Goal: Information Seeking & Learning: Learn about a topic

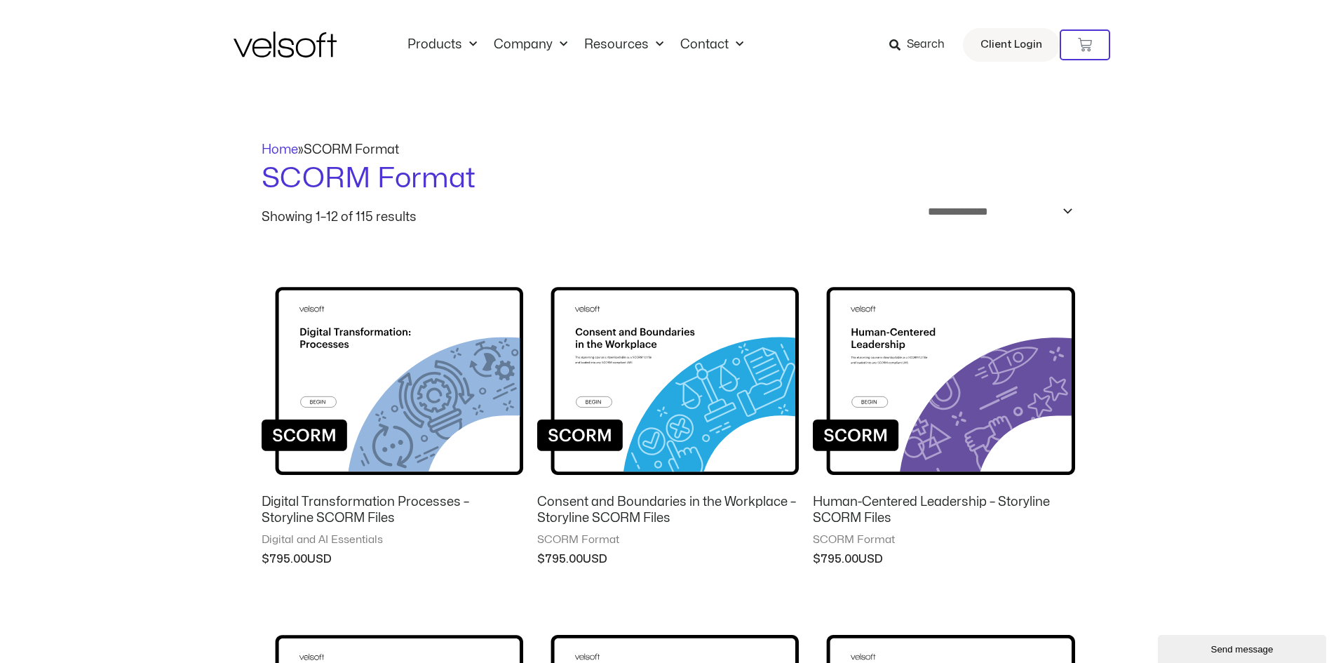
click at [269, 46] on img at bounding box center [285, 45] width 103 height 26
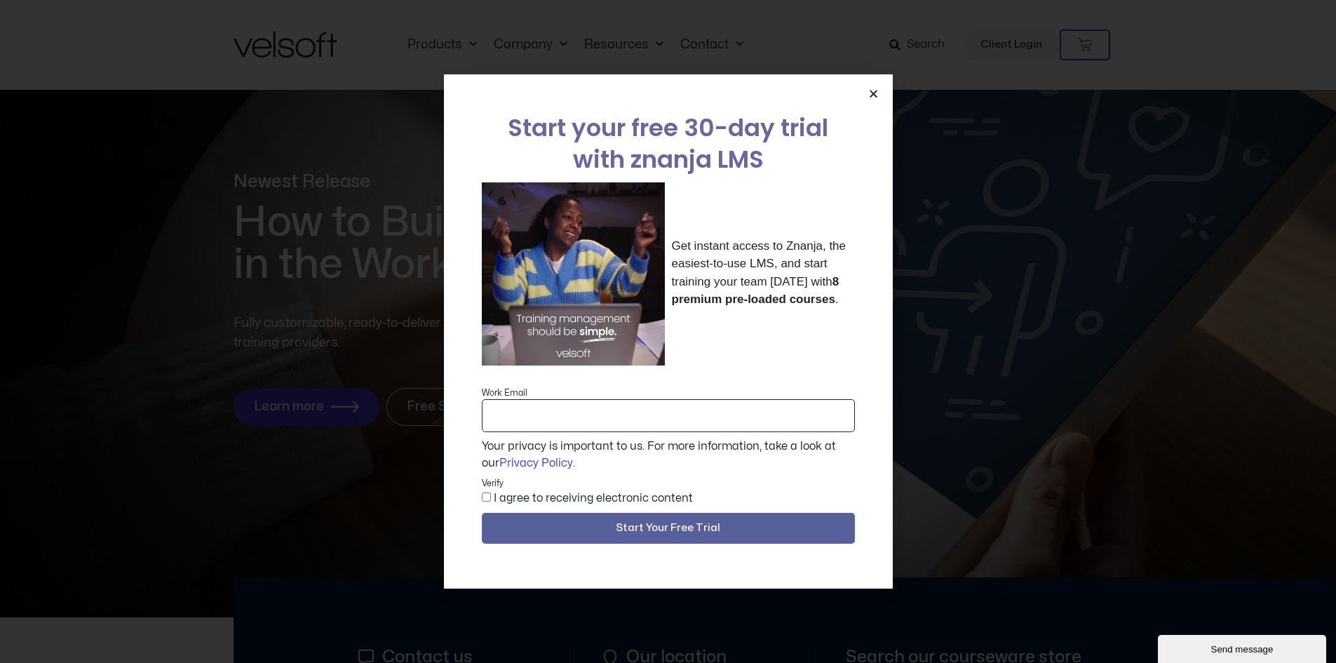
click at [873, 93] on icon "Close" at bounding box center [873, 93] width 11 height 11
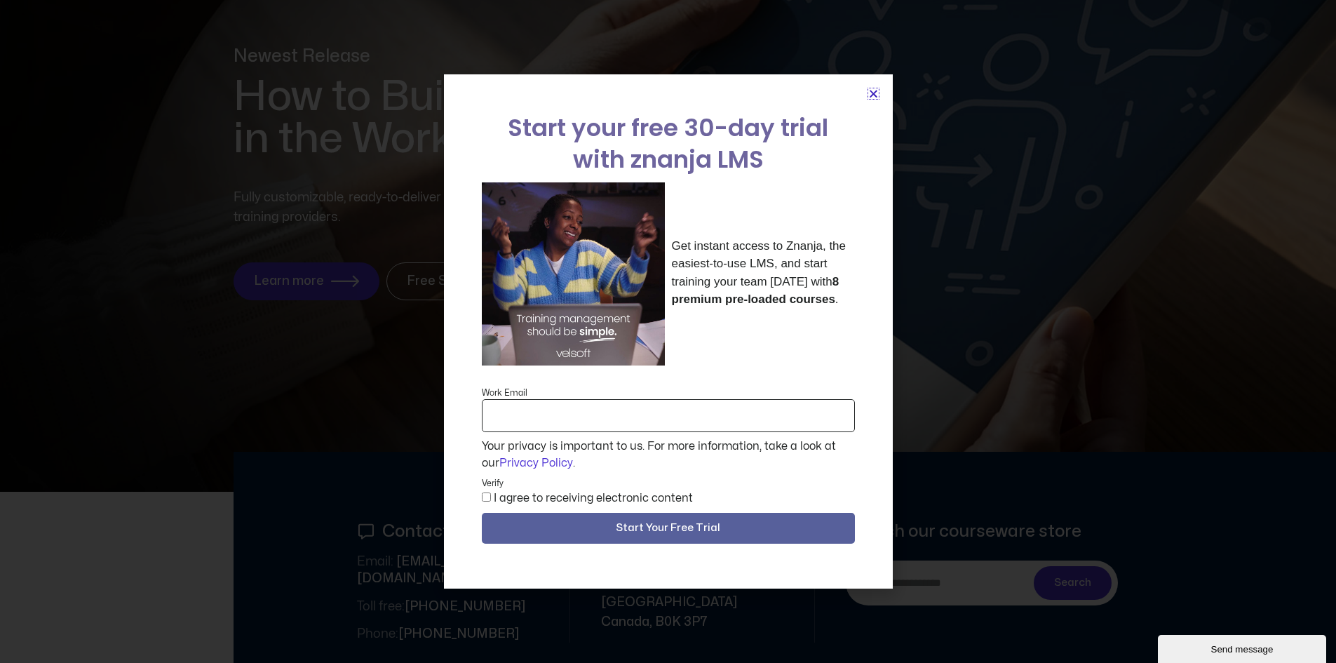
scroll to position [140, 0]
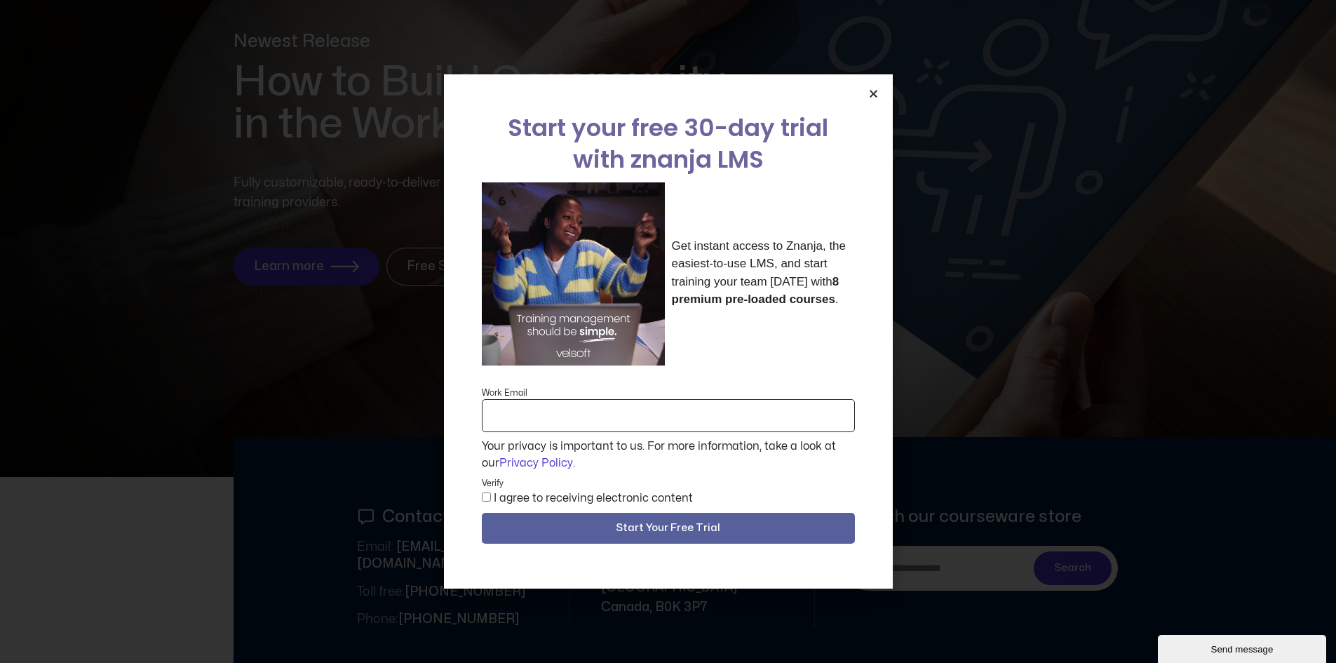
click at [872, 93] on icon "Close" at bounding box center [873, 93] width 11 height 11
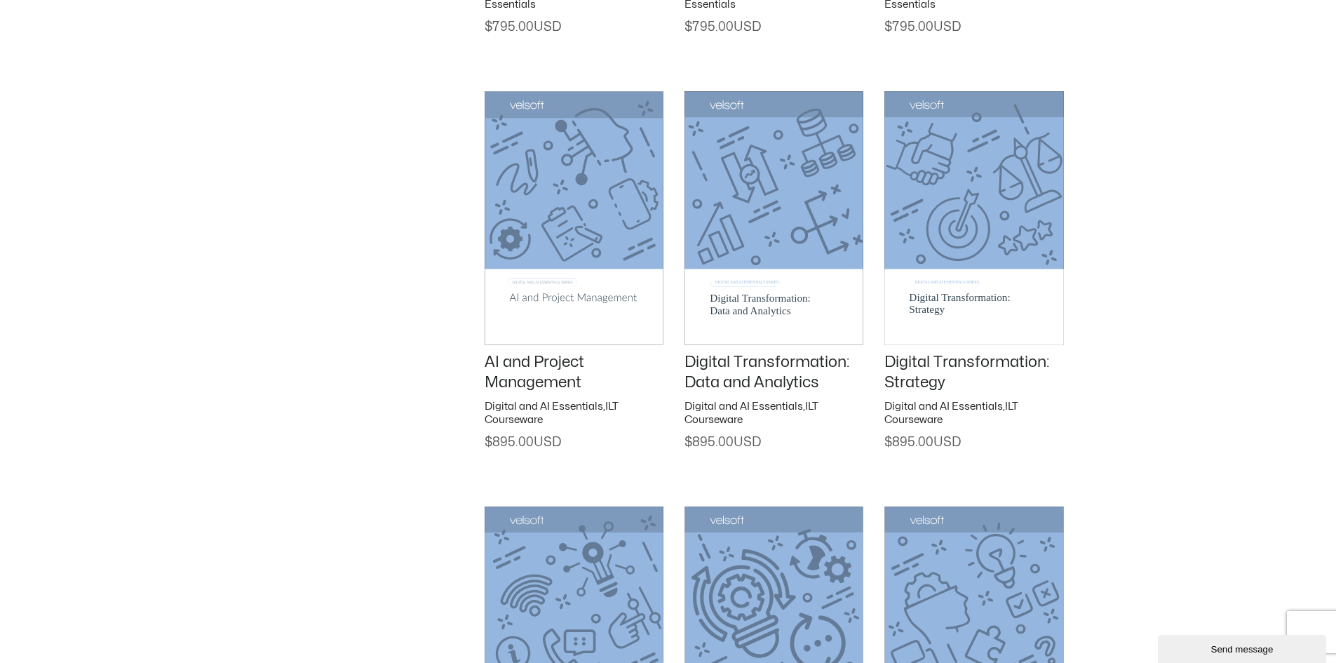
scroll to position [2034, 0]
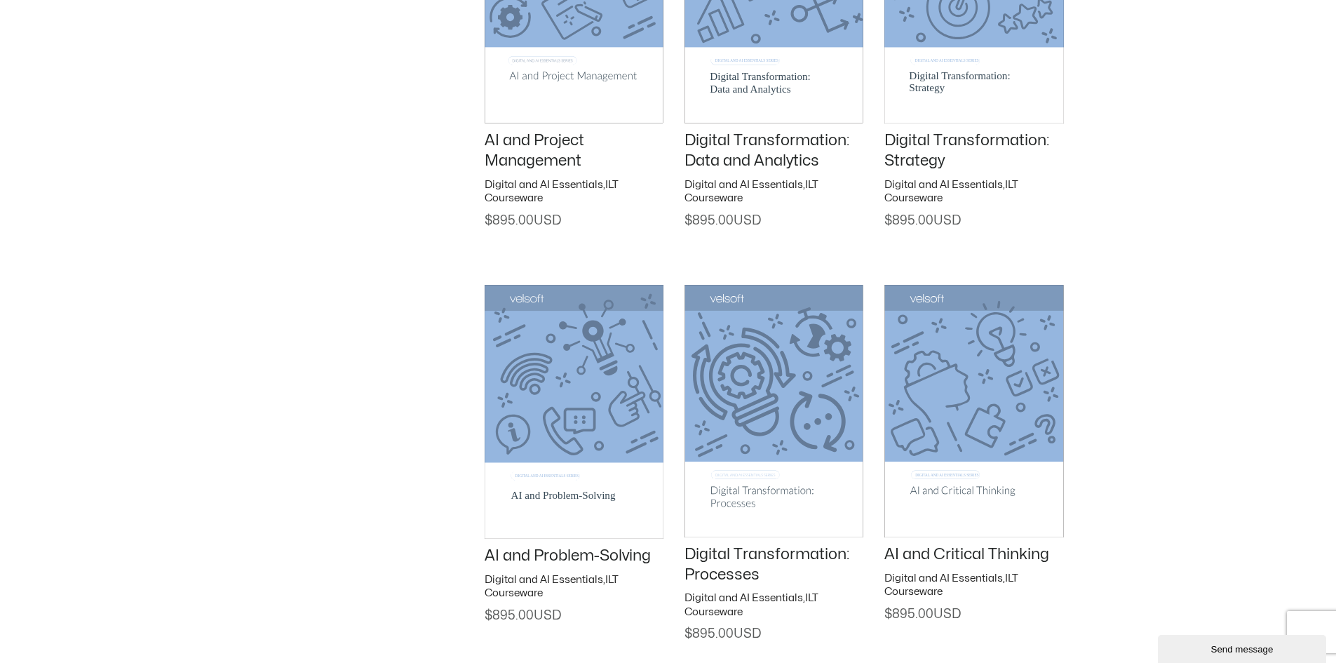
click at [540, 147] on link "AI and Project Management" at bounding box center [535, 151] width 100 height 36
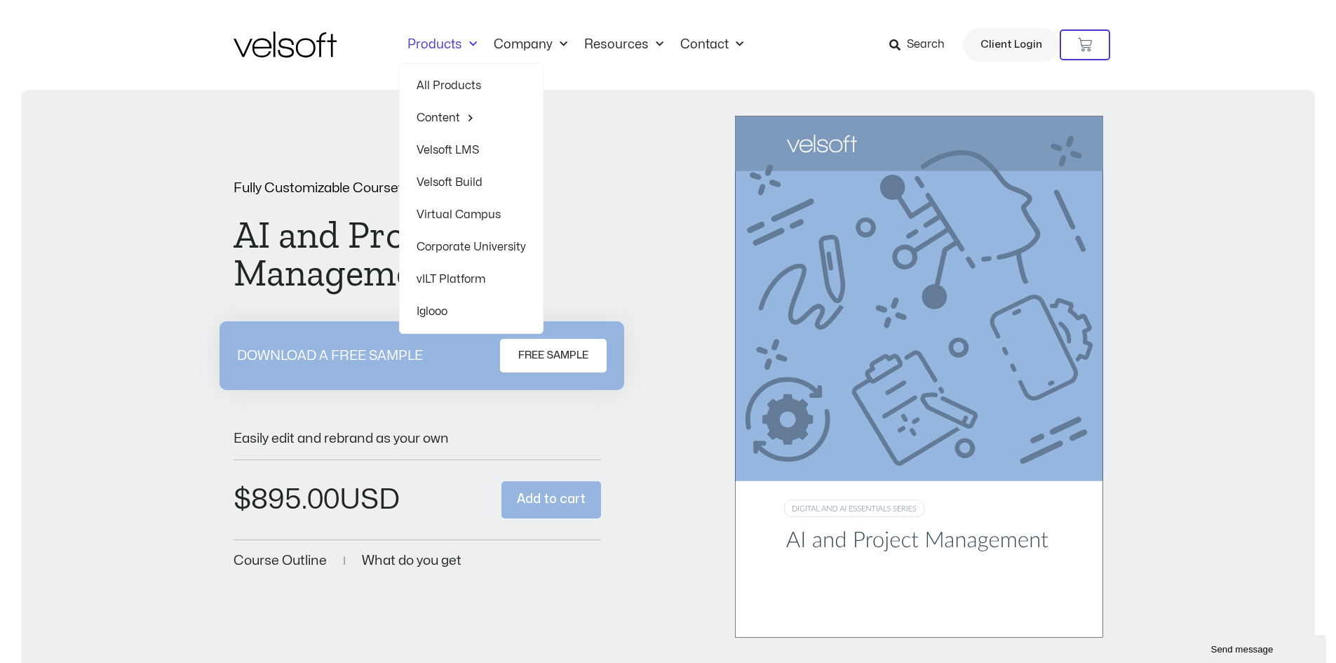
click at [439, 39] on link "Products" at bounding box center [442, 44] width 86 height 15
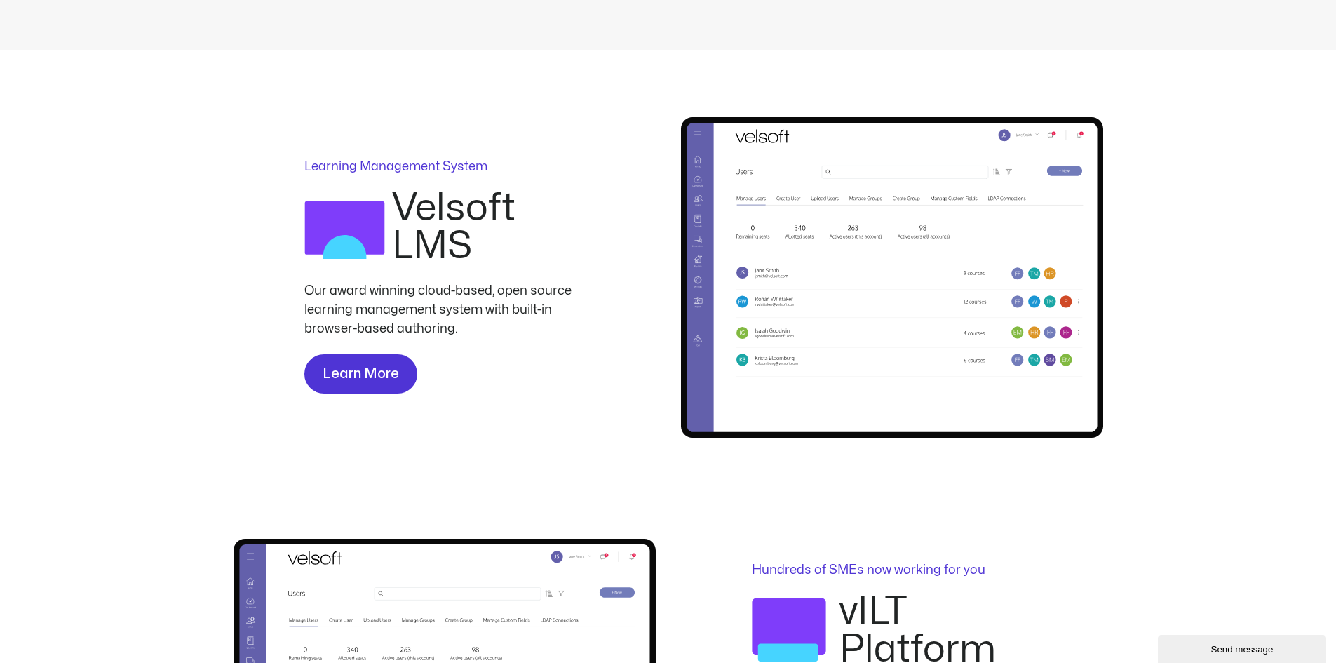
scroll to position [842, 0]
click at [384, 368] on span "Learn More" at bounding box center [361, 374] width 76 height 22
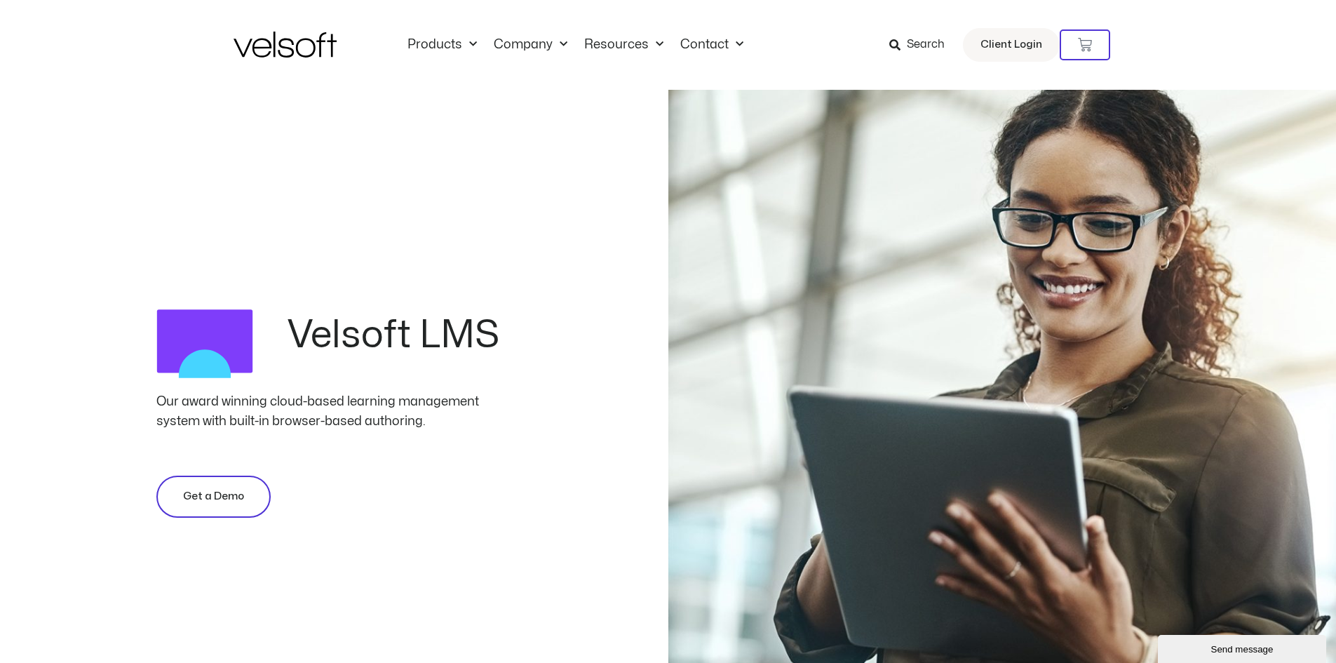
click at [206, 499] on span "Get a Demo" at bounding box center [213, 496] width 61 height 17
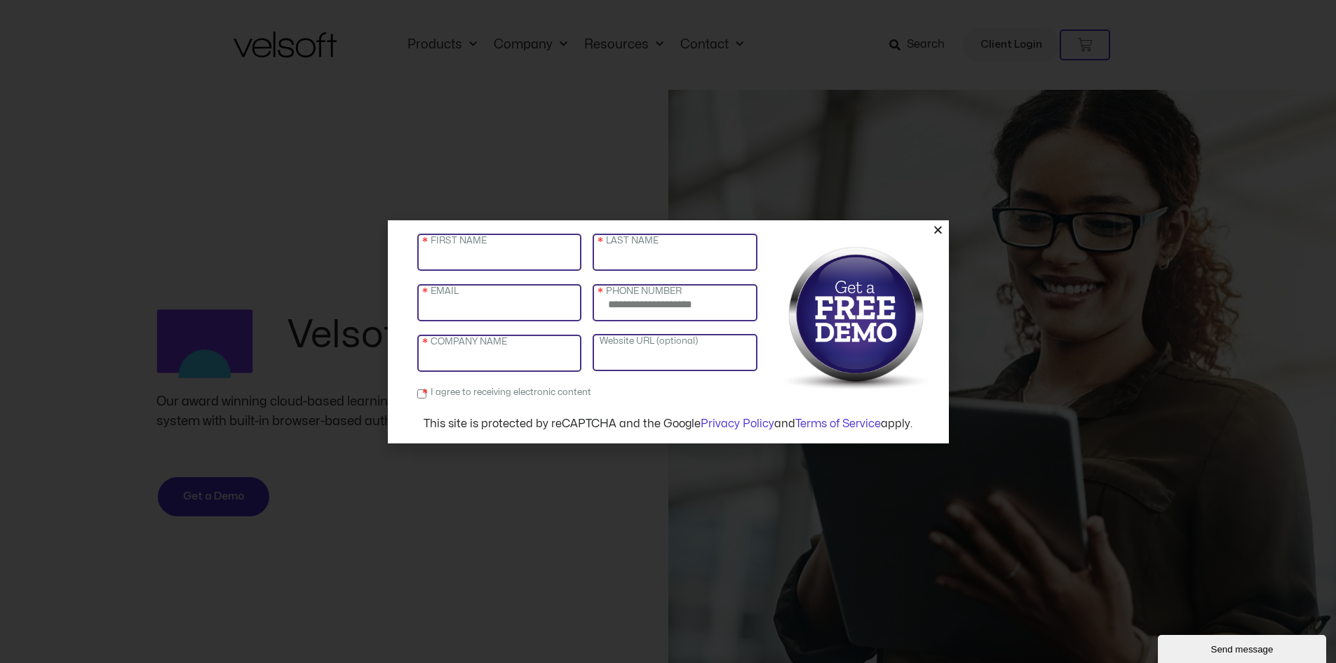
click at [936, 227] on icon "Close" at bounding box center [938, 229] width 11 height 11
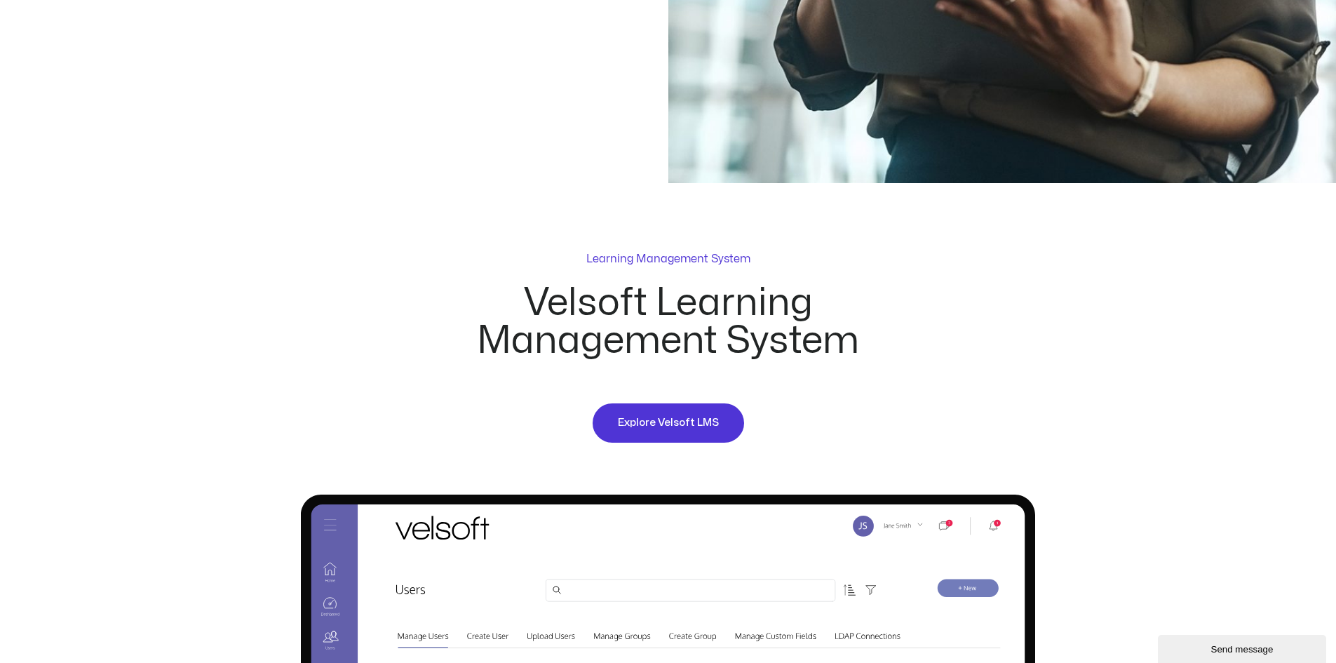
scroll to position [631, 0]
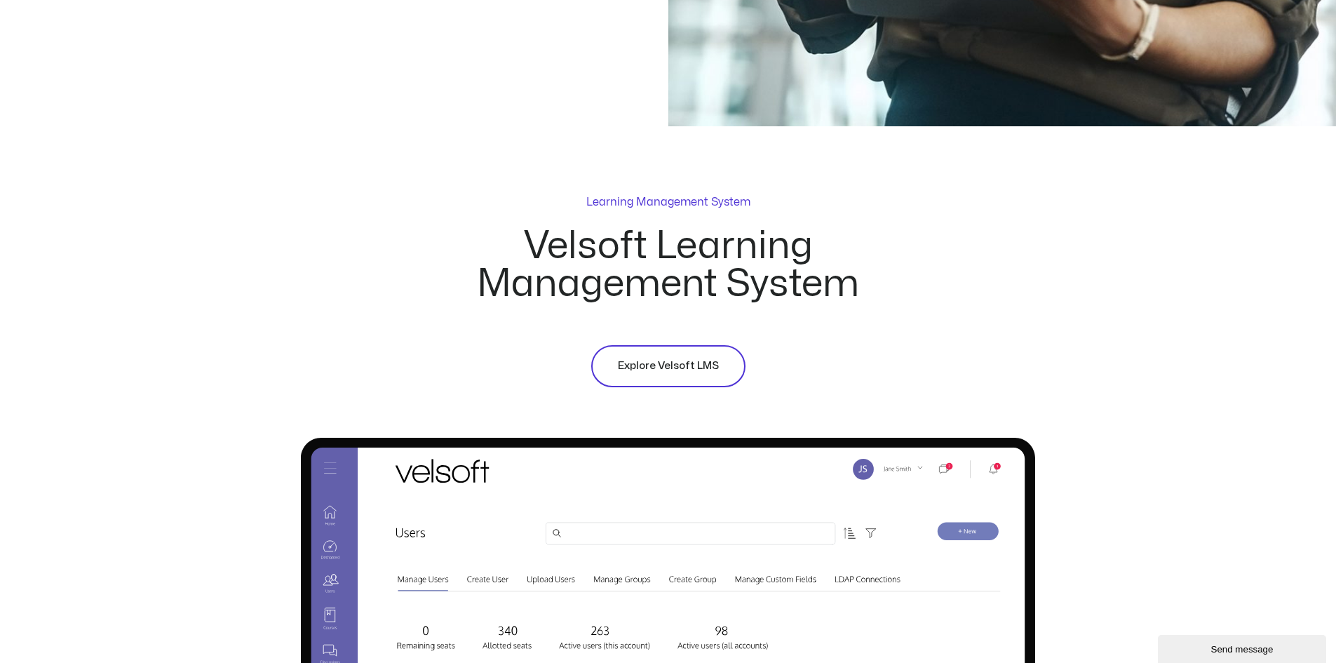
click at [662, 366] on span "Explore Velsoft LMS" at bounding box center [668, 366] width 101 height 17
